Goal: Information Seeking & Learning: Learn about a topic

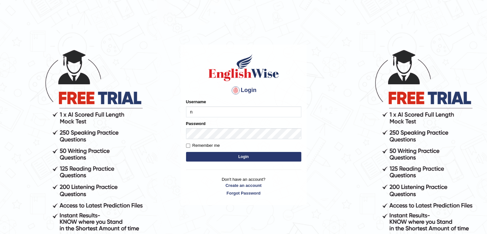
type input "nipenyogesh"
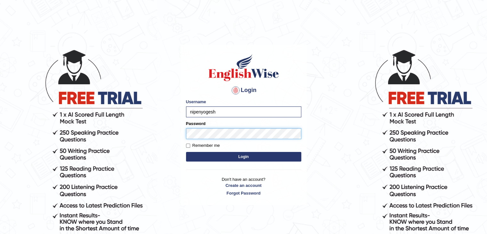
click at [186, 152] on button "Login" at bounding box center [243, 157] width 115 height 10
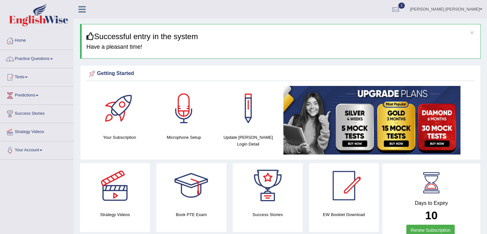
click at [255, 67] on div "Getting Started Your Subscription Microphone Setup Update [PERSON_NAME] Login D…" at bounding box center [280, 112] width 400 height 95
click at [31, 60] on link "Practice Questions" at bounding box center [36, 58] width 73 height 16
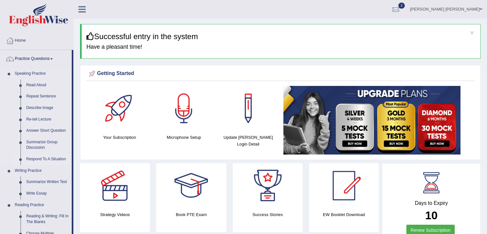
scroll to position [31, 0]
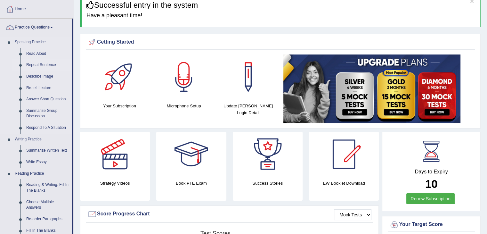
click at [36, 66] on link "Repeat Sentence" at bounding box center [47, 65] width 48 height 12
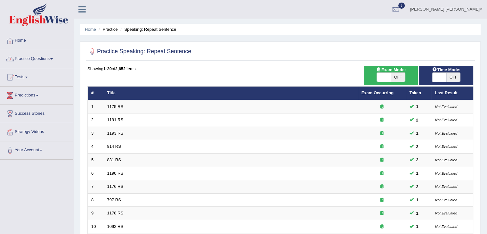
click at [393, 76] on span "OFF" at bounding box center [398, 77] width 14 height 9
checkbox input "true"
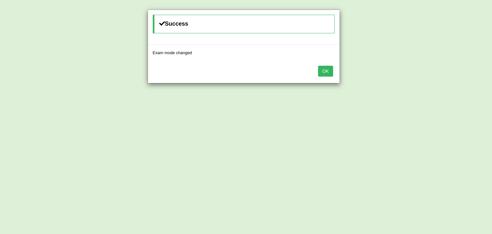
click at [328, 71] on button "OK" at bounding box center [325, 71] width 15 height 11
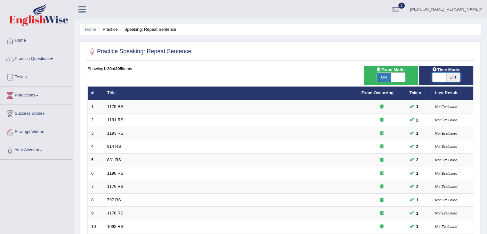
click at [444, 73] on span at bounding box center [439, 77] width 14 height 9
checkbox input "true"
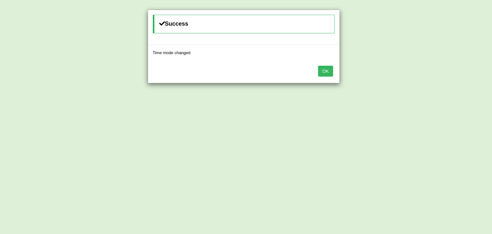
click at [329, 71] on button "OK" at bounding box center [325, 71] width 15 height 11
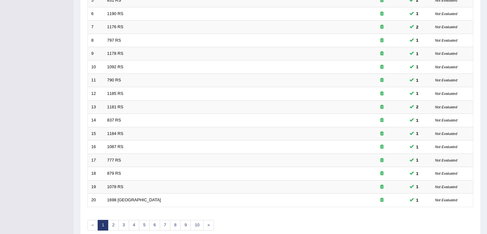
scroll to position [188, 0]
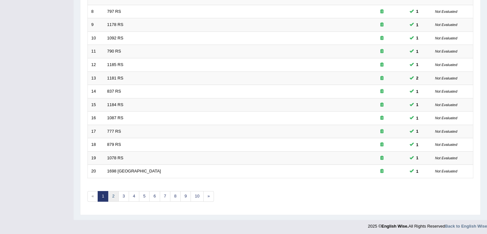
click at [112, 194] on link "2" at bounding box center [113, 196] width 11 height 11
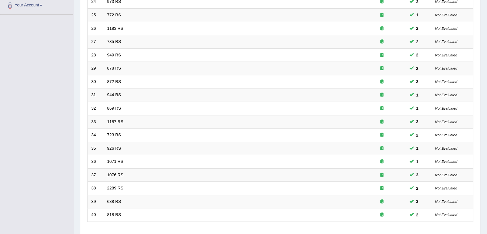
scroll to position [164, 0]
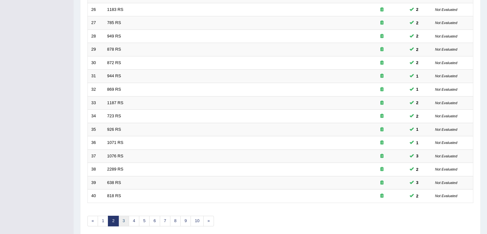
click at [125, 216] on link "3" at bounding box center [123, 220] width 11 height 11
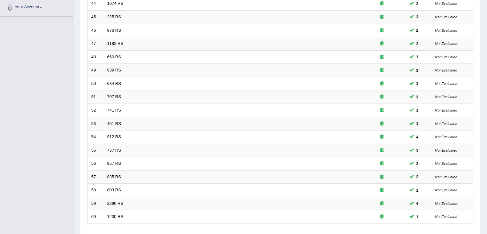
scroll to position [188, 0]
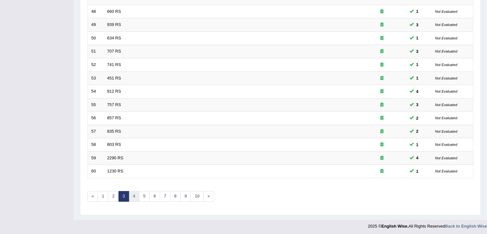
click at [134, 196] on link "4" at bounding box center [134, 196] width 11 height 11
